Goal: Transaction & Acquisition: Purchase product/service

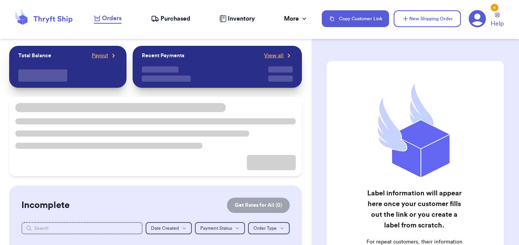
checkbox input "true"
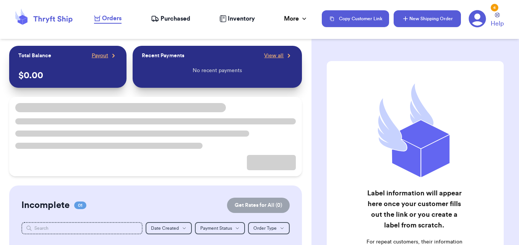
click at [403, 21] on icon "button" at bounding box center [406, 19] width 8 height 8
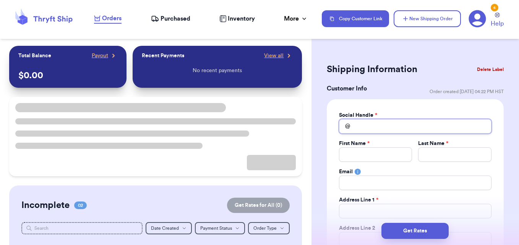
click at [379, 132] on input "Total Amount Paid" at bounding box center [415, 126] width 153 height 15
type input "t"
type input "th"
type input "thi"
type input "thic"
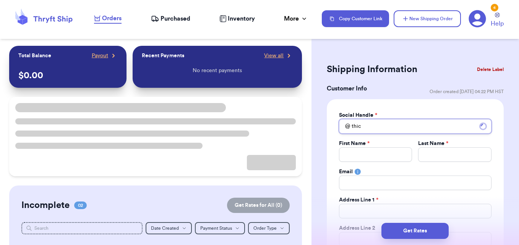
type input "thicc"
type input "thicck"
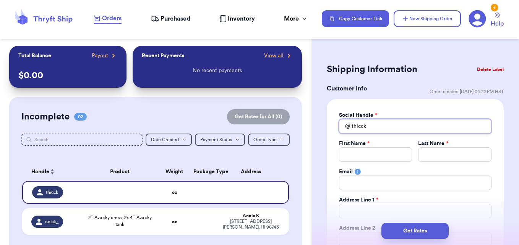
type input "thicc"
type input "thiccu"
type input "thiccum"
type input "thiccumz"
type input "thiccumzb"
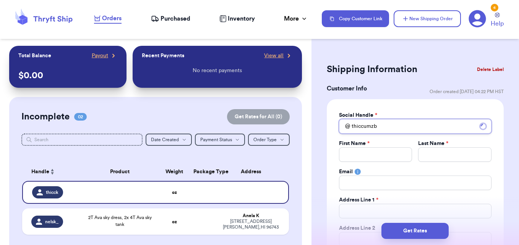
type input "thiccumzbo"
type input "thiccumzbou"
type input "thiccumzbout"
type input "thiccumzbouti"
type input "thiccumzboutia"
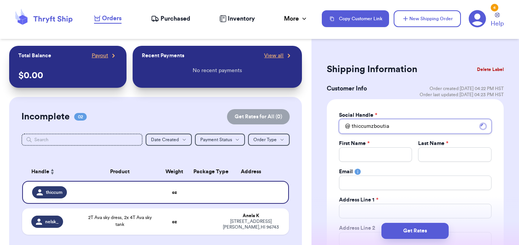
type input "thiccumzboutiaq"
type input "thiccumzboutiaqu"
type input "thiccumzboutiaq"
type input "thiccumzboutia"
type input "thiccumzbouti"
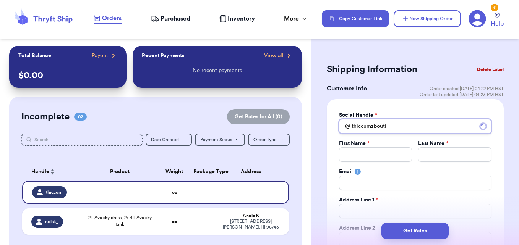
type input "thiccumzboutiq"
type input "thiccumzboutiqu"
type input "thiccumzboutique"
click at [379, 154] on input "Total Amount Paid" at bounding box center [375, 155] width 73 height 15
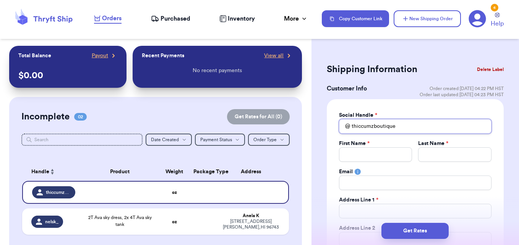
drag, startPoint x: 413, startPoint y: 125, endPoint x: 289, endPoint y: 153, distance: 127.0
click at [289, 153] on div "Customer Link New Order Total Balance Payout $ 0.00 Recent Payments View all No…" at bounding box center [259, 122] width 519 height 245
type input "a"
type input "al"
type input "alo"
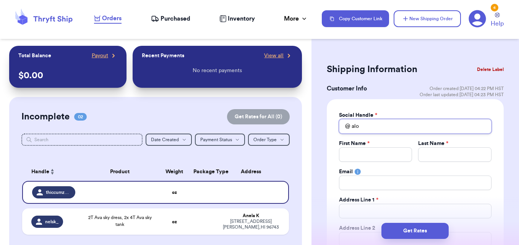
type input "aloh"
type input "aloha"
type input "aloham"
type input "alohama"
type input "alohamau"
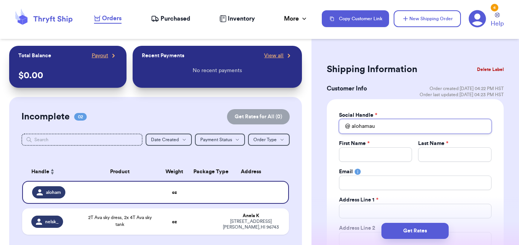
type input "alohamau"
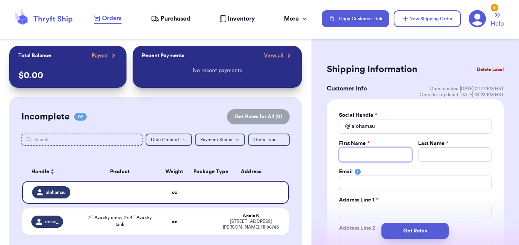
click at [362, 156] on input "Total Amount Paid" at bounding box center [375, 155] width 73 height 15
type input "c"
type input "ch"
type input "c"
type input "C"
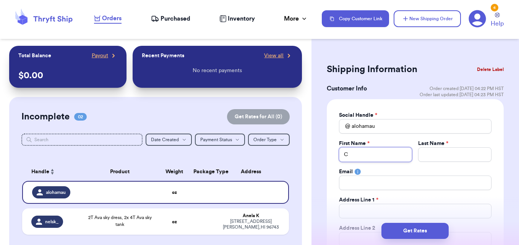
type input "Ch"
type input "Che"
type input "Chel"
type input "Chels"
type input "Chelse"
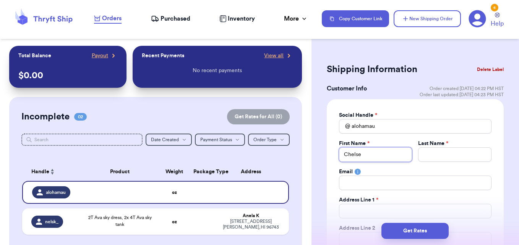
type input "Chelsea"
type input "s"
type input "a"
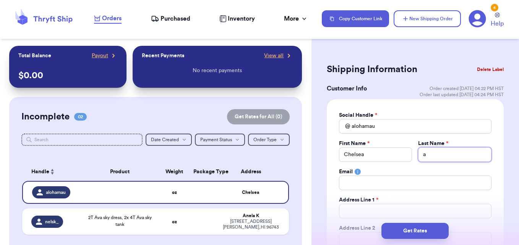
type input "aF"
type input "a"
type input "aA"
type input "a"
type input "A"
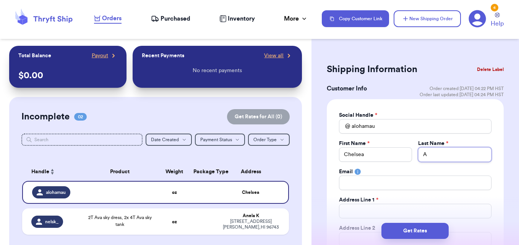
type input "AN"
type input "ANF"
type input "AN"
type input "A"
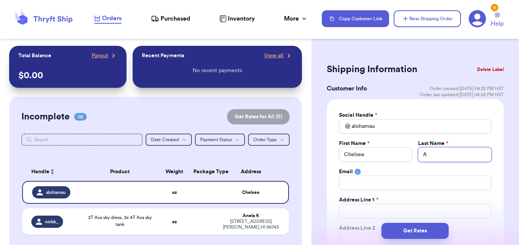
type input "An"
type input "And"
type input "Andr"
type input "Andri"
type input "Andrin"
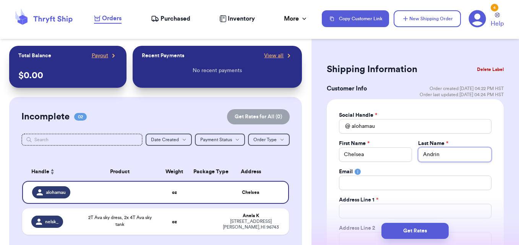
type input "[PERSON_NAME]"
click at [358, 212] on input "Total Amount Paid" at bounding box center [415, 211] width 153 height 15
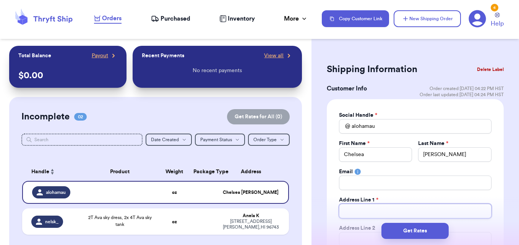
type input "2"
type input "21"
type input "216"
type input "2161"
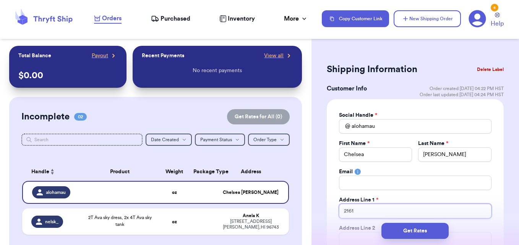
type input "2161 A"
type input "2161 Ah"
type input "2161 Ahe"
type input "2161 Ahe s"
type input "2161 Ahe"
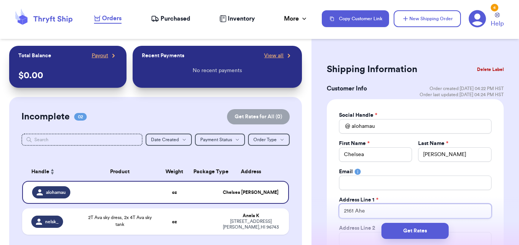
type input "2161 Ahe"
type input "2161 Ahe s"
type input "[STREET_ADDRESS]"
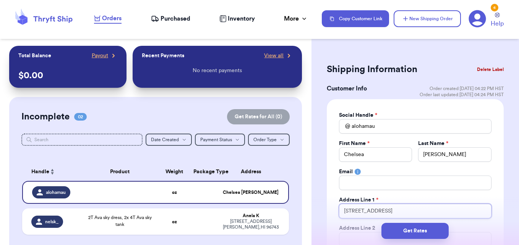
type input "[STREET_ADDRESS]"
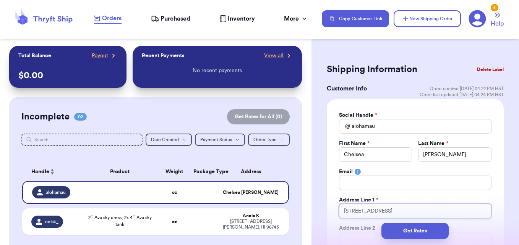
type input "[STREET_ADDRESS]"
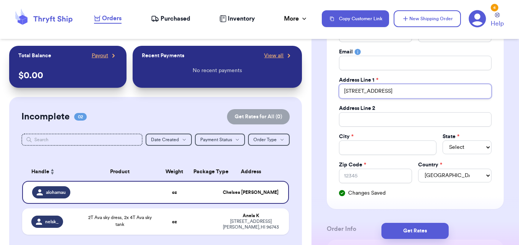
scroll to position [122, 0]
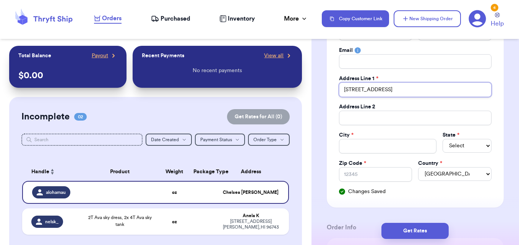
type input "[STREET_ADDRESS]"
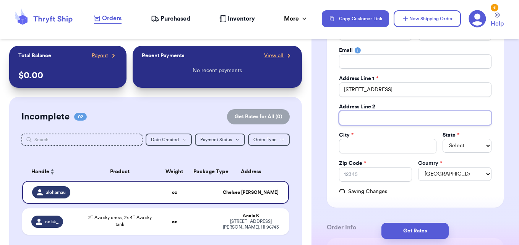
click at [392, 119] on input "Total Amount Paid" at bounding box center [415, 118] width 153 height 15
type input "a"
type input "al"
type input "a"
type input "A"
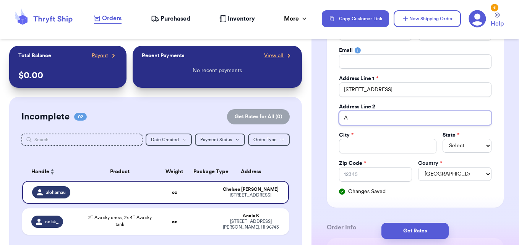
type input "Ap"
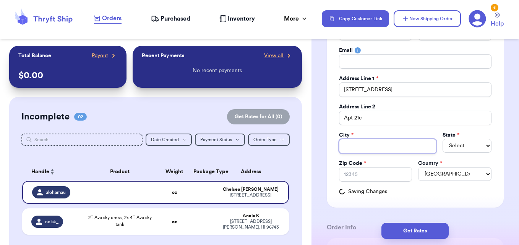
click at [384, 147] on input "Total Amount Paid" at bounding box center [388, 146] width 98 height 15
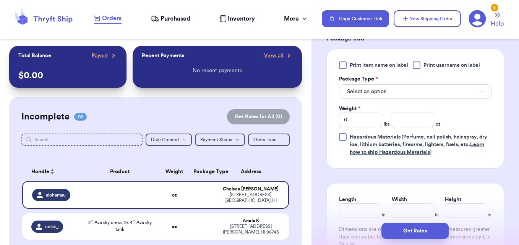
scroll to position [475, 0]
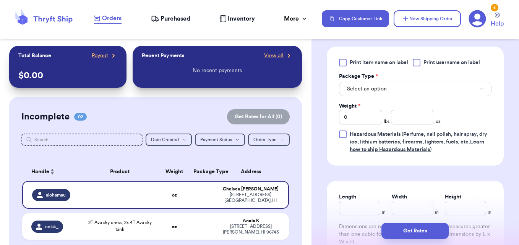
click at [450, 80] on div "Select an option" at bounding box center [415, 88] width 153 height 16
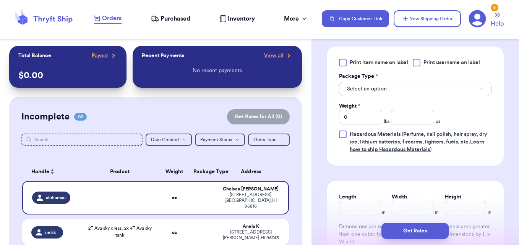
click at [449, 87] on button "Select an option" at bounding box center [415, 89] width 153 height 15
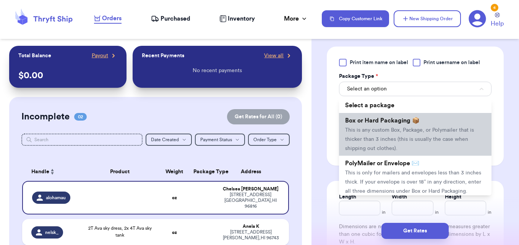
click at [410, 140] on span "This is any custom Box, Package, or Polymailer that is thicker than 3 inches (t…" at bounding box center [409, 140] width 129 height 24
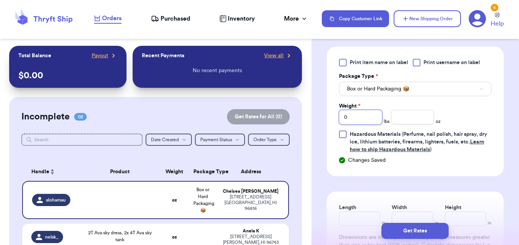
click at [357, 122] on input "0" at bounding box center [360, 117] width 43 height 15
click at [351, 215] on input "Length" at bounding box center [359, 219] width 41 height 15
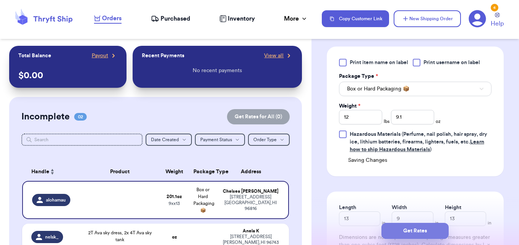
click at [409, 229] on button "Get Rates" at bounding box center [415, 231] width 67 height 16
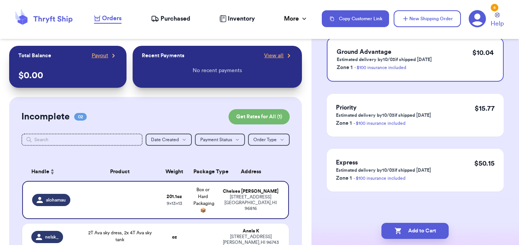
scroll to position [0, 0]
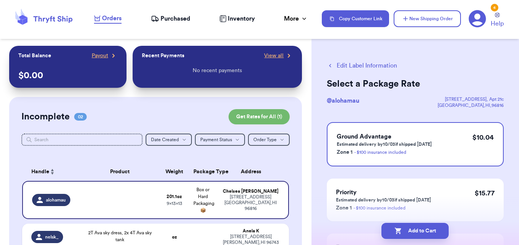
click at [409, 229] on button "Add to Cart" at bounding box center [415, 231] width 67 height 16
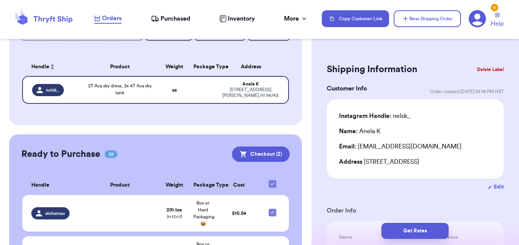
scroll to position [106, 0]
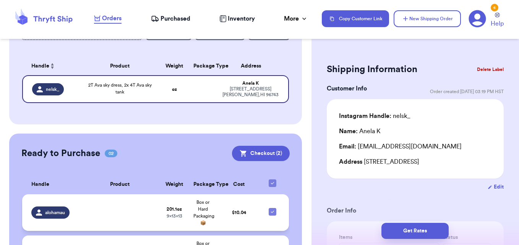
click at [246, 215] on td "$ 10.04" at bounding box center [239, 213] width 43 height 37
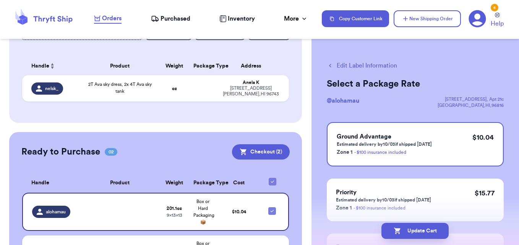
click at [360, 62] on button "Edit Label Information" at bounding box center [362, 65] width 70 height 9
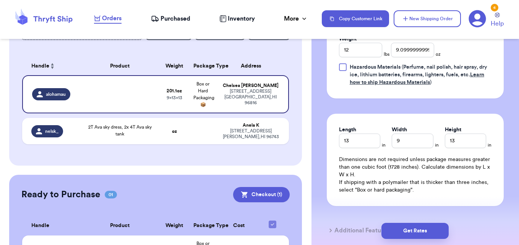
scroll to position [418, 0]
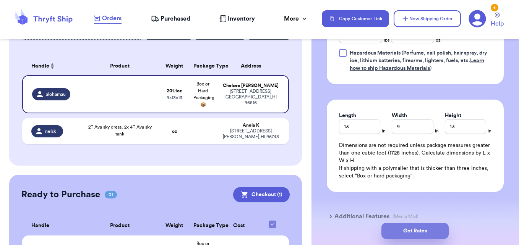
click at [423, 228] on button "Get Rates" at bounding box center [415, 231] width 67 height 16
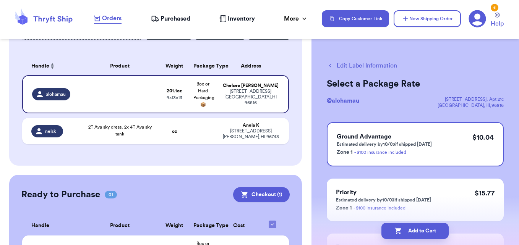
click at [435, 243] on div "Add to Cart" at bounding box center [416, 231] width 208 height 28
click at [431, 237] on button "Add to Cart" at bounding box center [415, 231] width 67 height 16
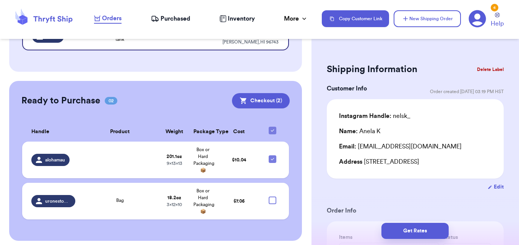
scroll to position [159, 0]
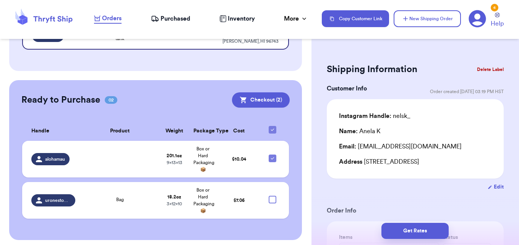
click at [271, 129] on icon at bounding box center [272, 130] width 3 height 2
click at [272, 126] on input "checkbox" at bounding box center [272, 126] width 0 height 0
click at [271, 157] on div at bounding box center [273, 159] width 8 height 8
click at [272, 155] on input "checkbox" at bounding box center [272, 154] width 0 height 0
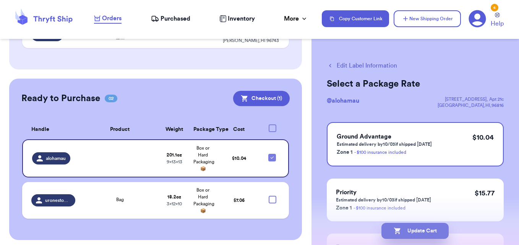
click at [407, 231] on button "Update Cart" at bounding box center [415, 231] width 67 height 16
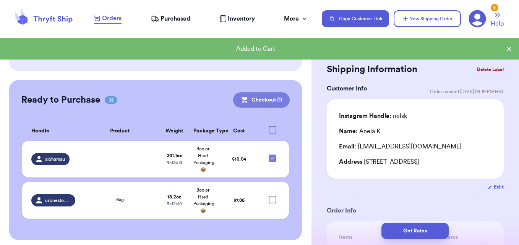
click at [273, 99] on button "Checkout ( 1 )" at bounding box center [261, 100] width 57 height 15
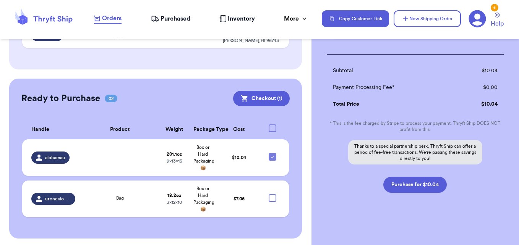
scroll to position [97, 0]
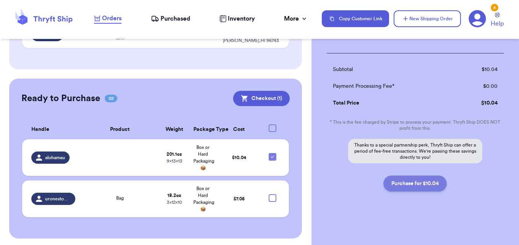
click at [412, 181] on button "Purchase for $10.04" at bounding box center [415, 184] width 63 height 16
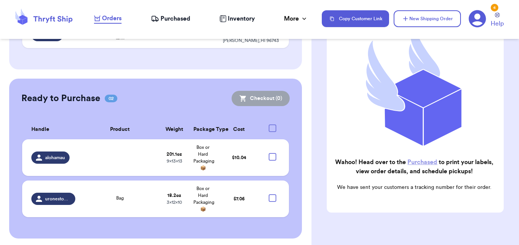
scroll to position [121, 0]
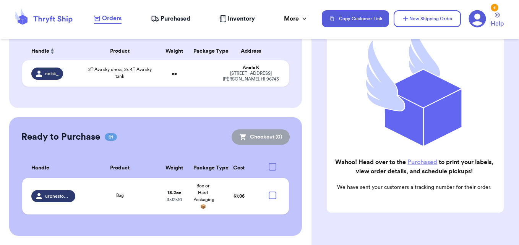
click at [157, 19] on icon at bounding box center [155, 19] width 8 height 8
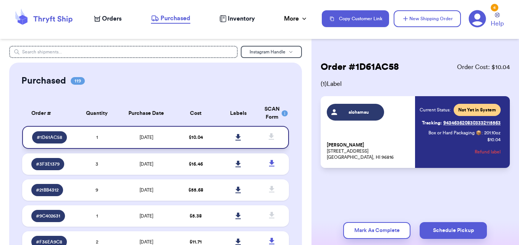
click at [236, 138] on icon at bounding box center [238, 137] width 5 height 7
click at [230, 129] on link at bounding box center [238, 137] width 17 height 17
